Goal: Task Accomplishment & Management: Complete application form

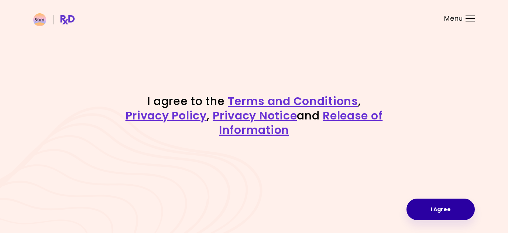
click at [437, 211] on button "I Agree" at bounding box center [441, 208] width 68 height 21
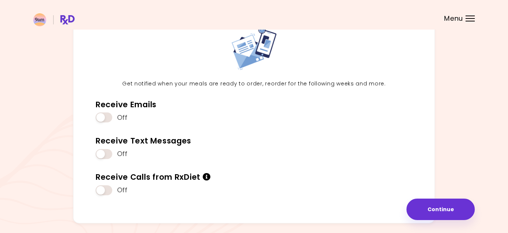
scroll to position [47, 0]
